Goal: Information Seeking & Learning: Learn about a topic

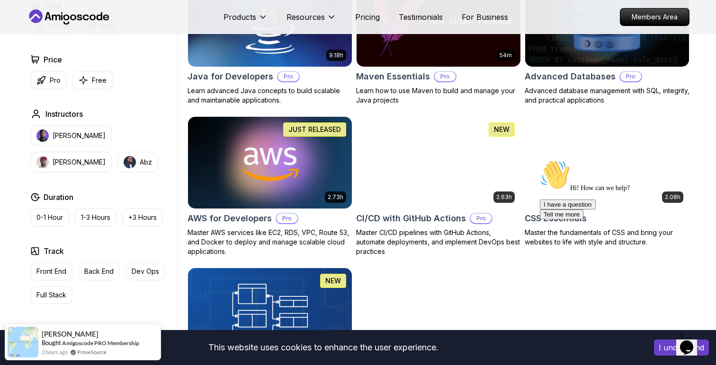
scroll to position [616, 0]
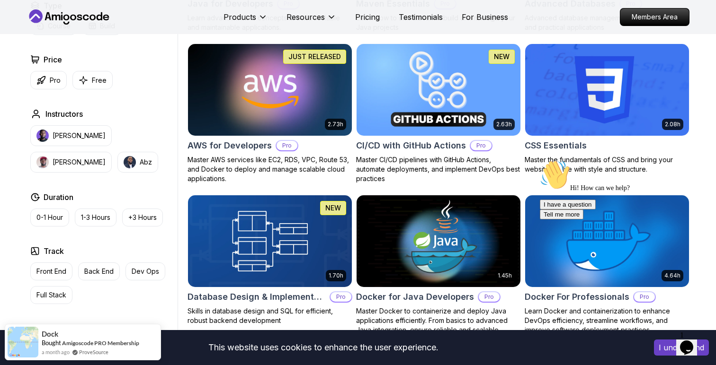
scroll to position [688, 0]
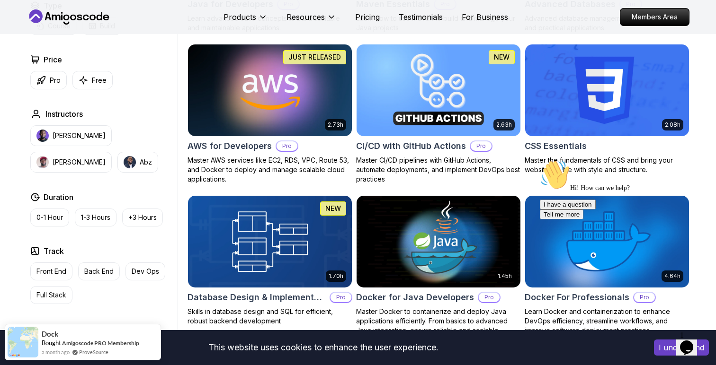
click at [262, 148] on h2 "AWS for Developers" at bounding box center [229, 146] width 84 height 13
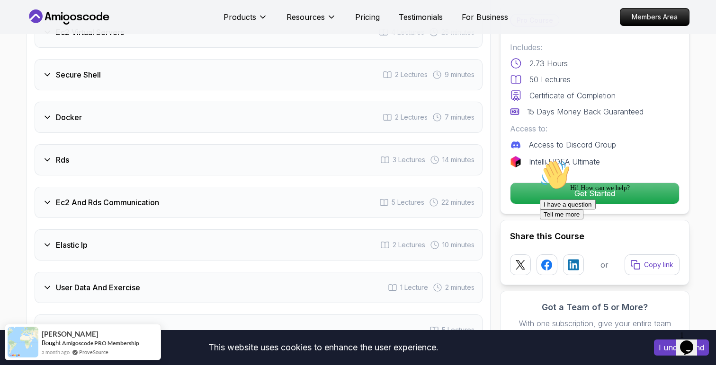
scroll to position [1350, 0]
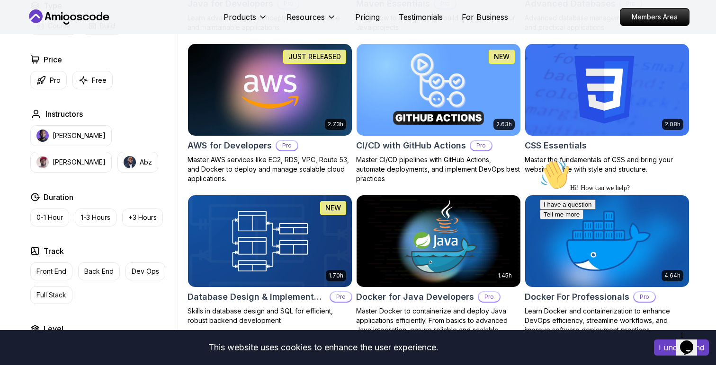
scroll to position [688, 0]
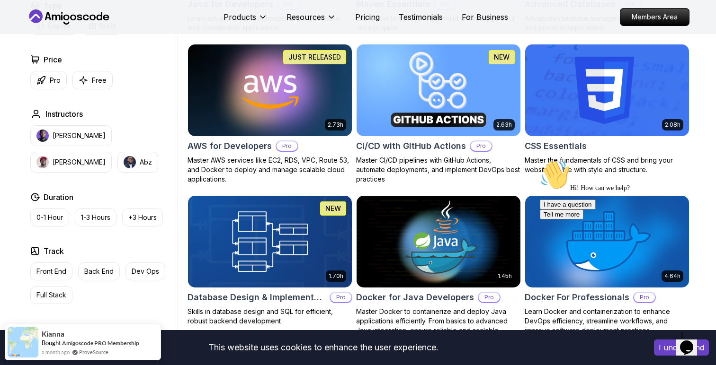
click at [389, 147] on h2 "CI/CD with GitHub Actions" at bounding box center [411, 146] width 110 height 13
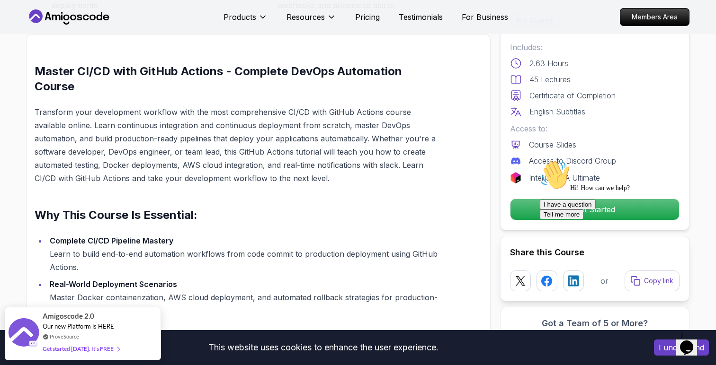
scroll to position [642, 0]
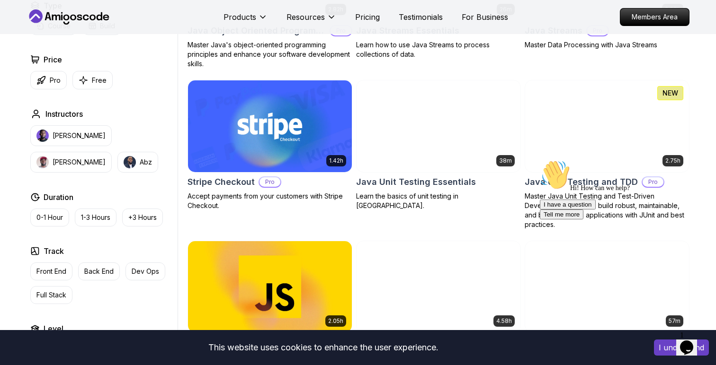
scroll to position [1565, 0]
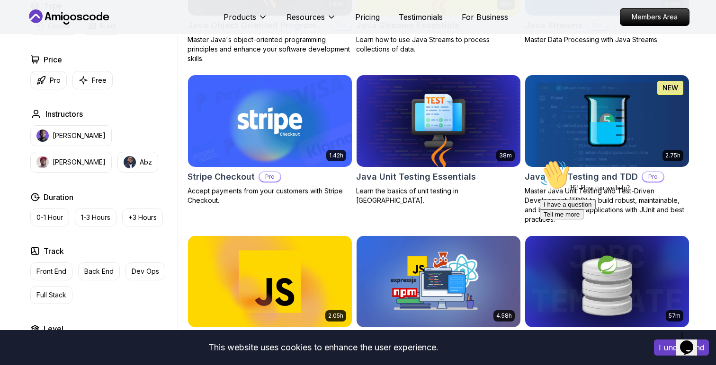
click at [698, 160] on div "Chat attention grabber" at bounding box center [624, 160] width 170 height 0
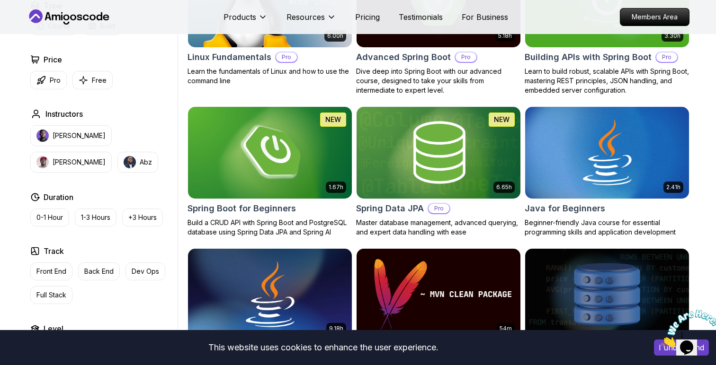
scroll to position [329, 0]
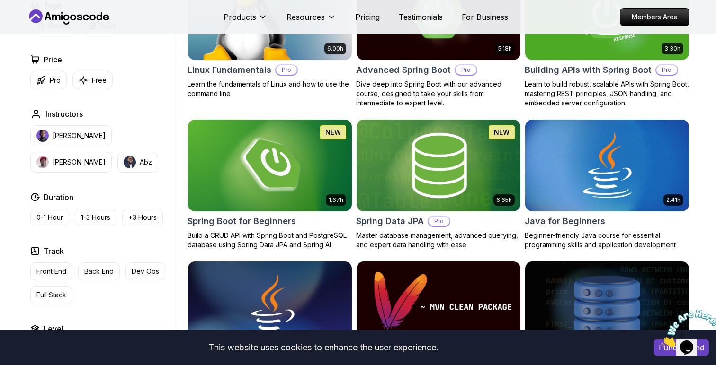
click at [412, 225] on h2 "Spring Data JPA" at bounding box center [390, 221] width 68 height 13
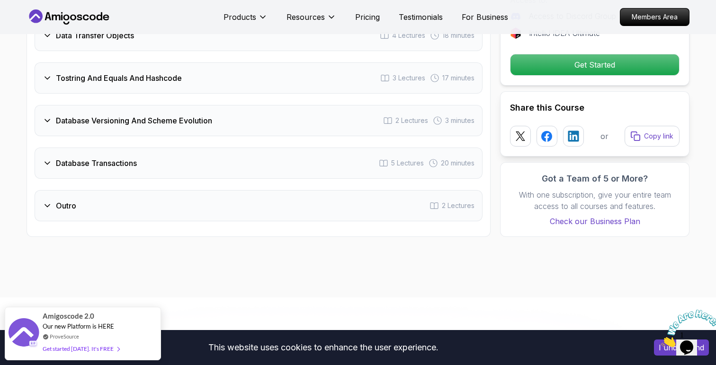
scroll to position [1960, 0]
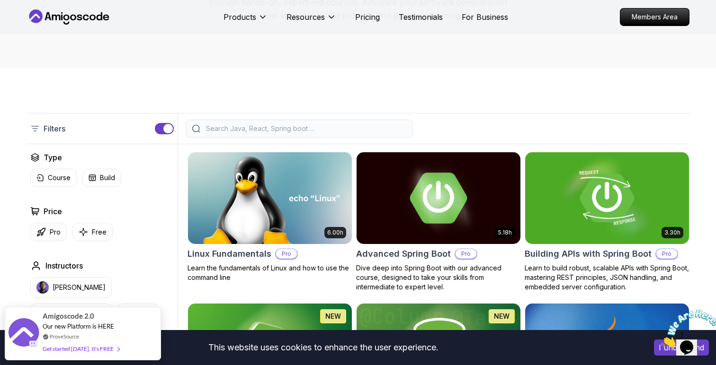
scroll to position [181, 0]
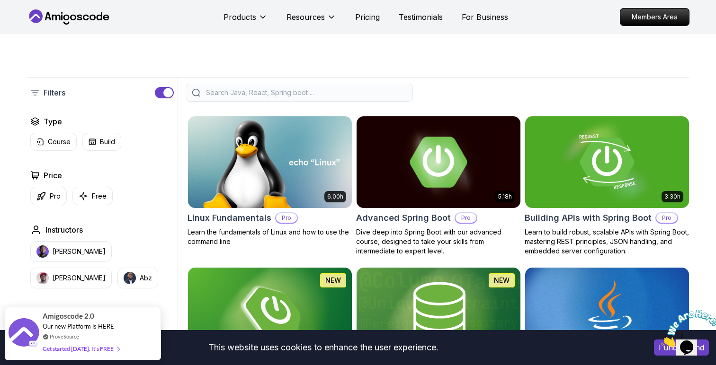
click at [398, 229] on p "Dive deep into Spring Boot with our advanced course, designed to take your skil…" at bounding box center [438, 242] width 165 height 28
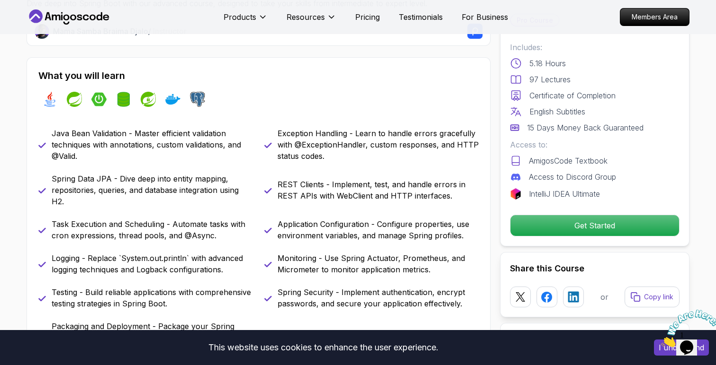
scroll to position [347, 0]
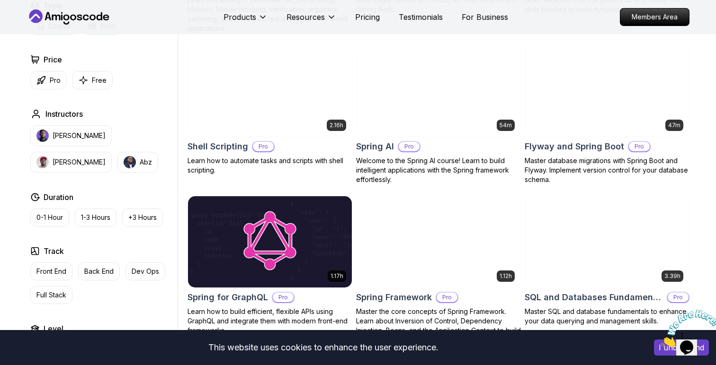
scroll to position [2211, 0]
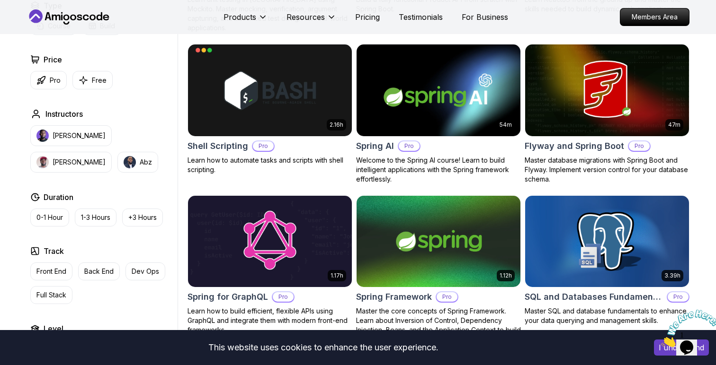
click at [380, 156] on p "Welcome to the Spring AI course! Learn to build intelligent applications with t…" at bounding box center [438, 170] width 165 height 28
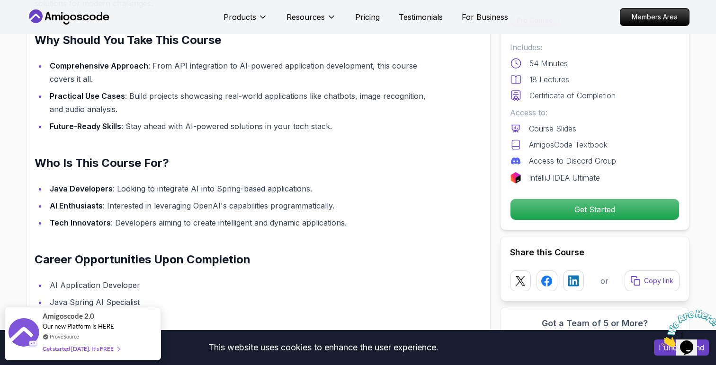
scroll to position [713, 0]
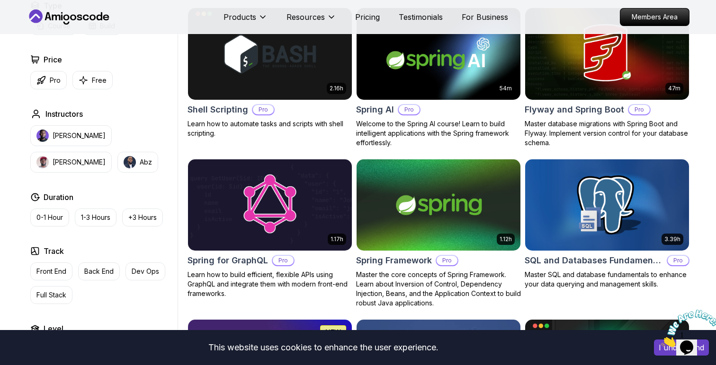
scroll to position [2256, 0]
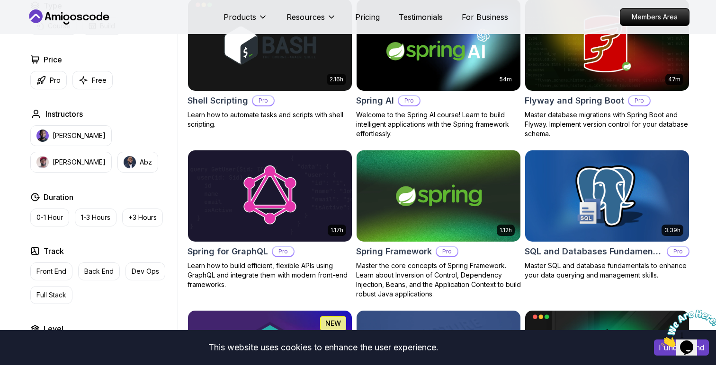
click at [621, 251] on div "3.39h SQL and Databases Fundamentals Pro Master SQL and database fundamentals t…" at bounding box center [606, 215] width 165 height 131
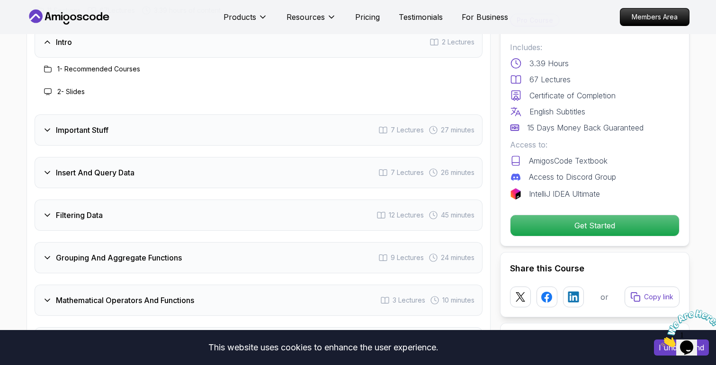
scroll to position [1255, 0]
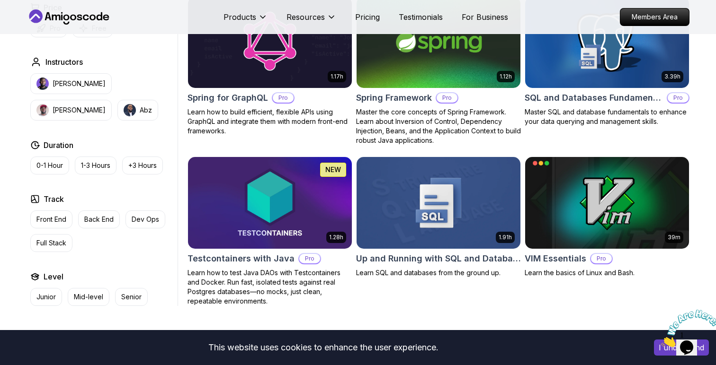
scroll to position [2409, 0]
